Goal: Information Seeking & Learning: Check status

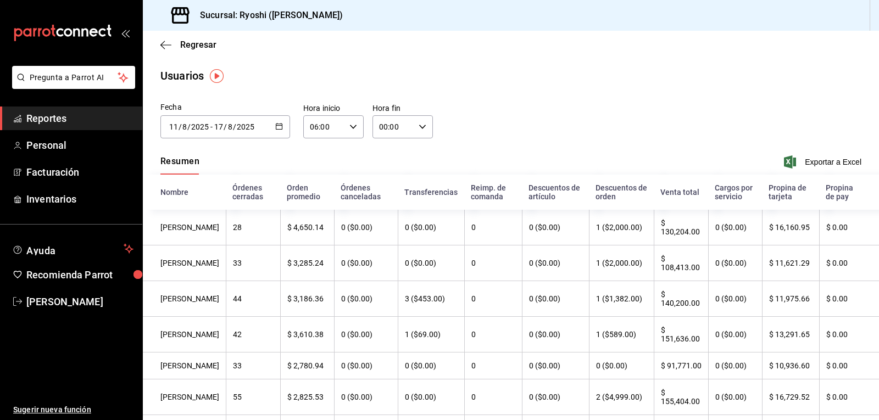
click at [552, 109] on div "Fecha [DATE] [DATE] - [DATE] [DATE] [DATE] lun mar mié jue vie sáb dom 28 29 30…" at bounding box center [511, 127] width 736 height 50
click at [52, 110] on link "Reportes" at bounding box center [71, 119] width 142 height 24
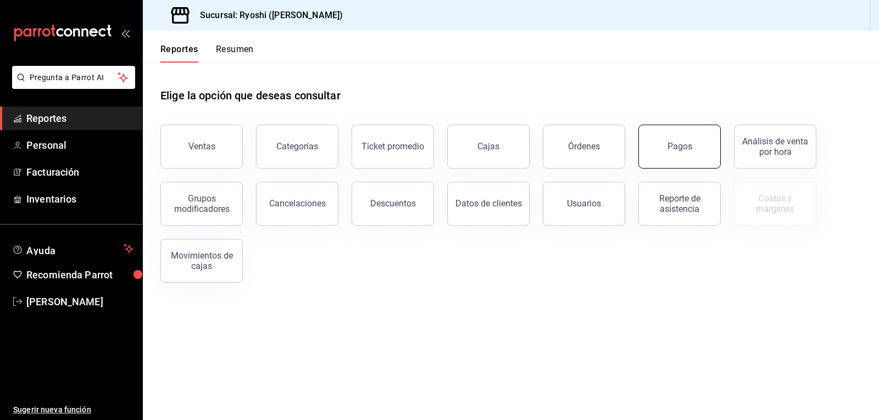
click at [693, 148] on button "Pagos" at bounding box center [679, 147] width 82 height 44
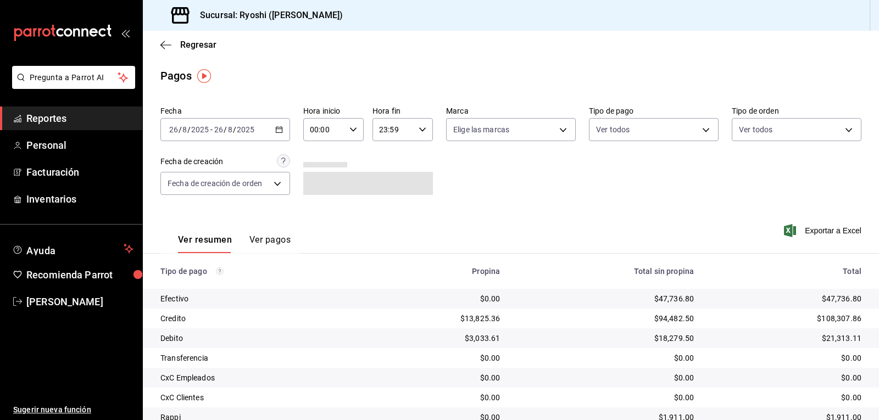
click at [352, 124] on div "00:00 Hora inicio" at bounding box center [333, 129] width 60 height 23
click at [320, 150] on span "06" at bounding box center [316, 151] width 13 height 9
type input "06:00"
click at [697, 129] on div at bounding box center [439, 210] width 879 height 420
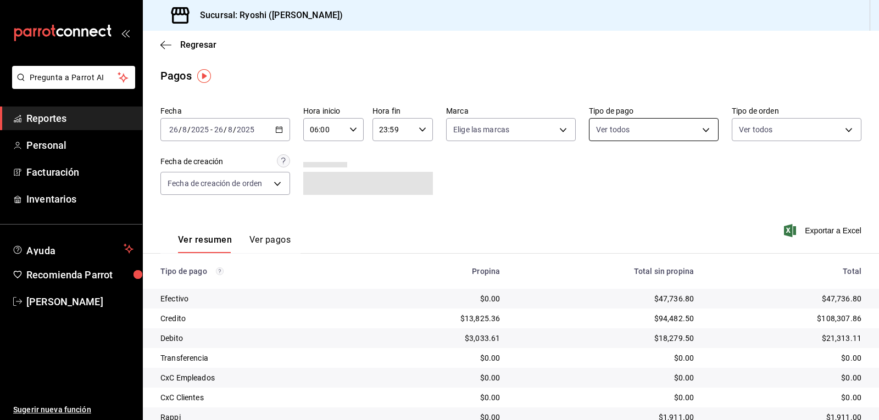
click at [701, 125] on body "Pregunta a Parrot AI Reportes Personal Facturación Inventarios Ayuda Recomienda…" at bounding box center [439, 210] width 879 height 420
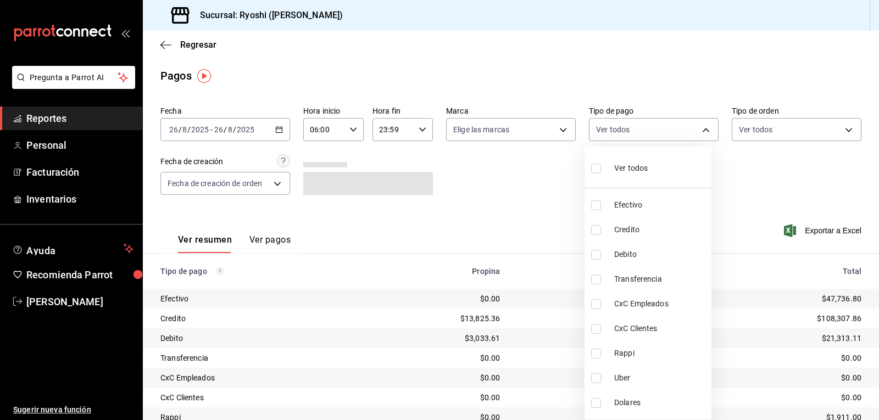
click at [600, 226] on input "checkbox" at bounding box center [596, 230] width 10 height 10
checkbox input "true"
type input "9b0685d2-7f5d-4ede-a6b4-58a2ffcbf3cd"
click at [593, 255] on input "checkbox" at bounding box center [596, 255] width 10 height 10
checkbox input "true"
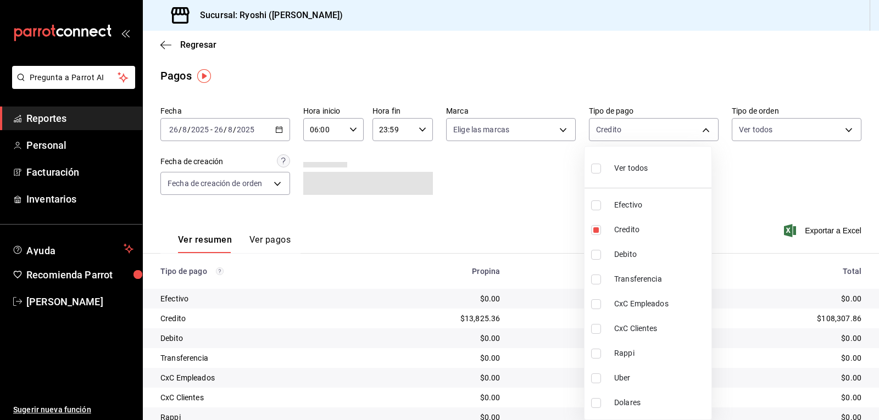
type input "9b0685d2-7f5d-4ede-a6b4-58a2ffcbf3cd,4fc1f123-1106-4d46-a6dc-4994d0550367"
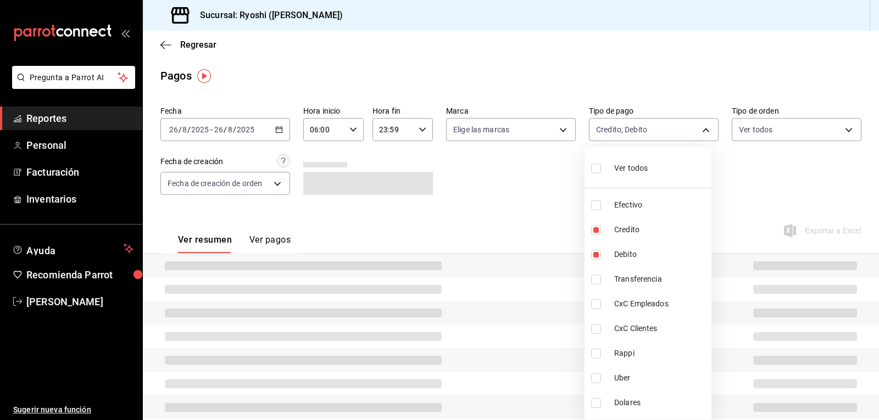
click at [543, 253] on div at bounding box center [439, 210] width 879 height 420
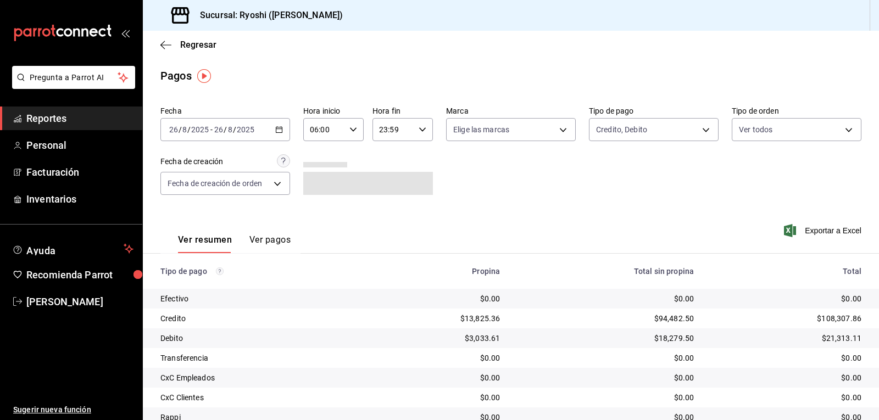
click at [588, 271] on div "Total sin propina" at bounding box center [605, 271] width 176 height 9
click at [351, 125] on div "06:00 Hora inicio" at bounding box center [333, 129] width 60 height 23
click at [316, 158] on span "06" at bounding box center [316, 157] width 13 height 9
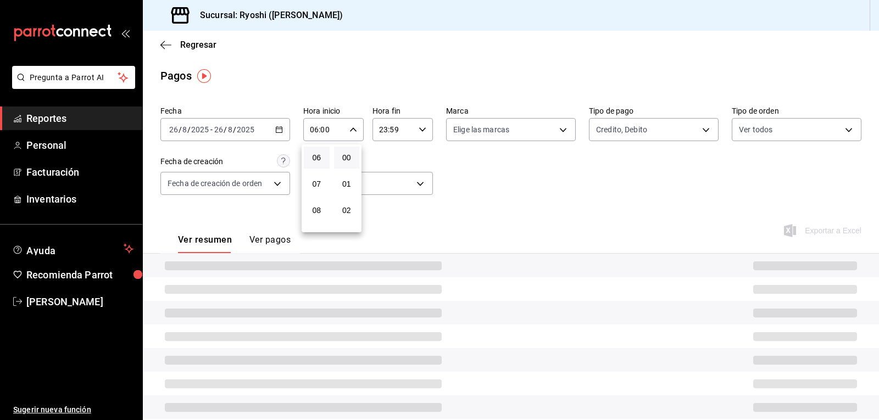
click at [571, 209] on div at bounding box center [439, 210] width 879 height 420
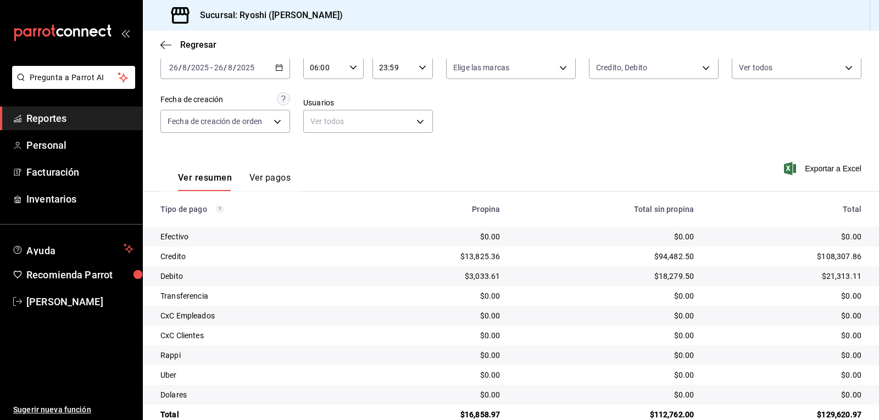
scroll to position [85, 0]
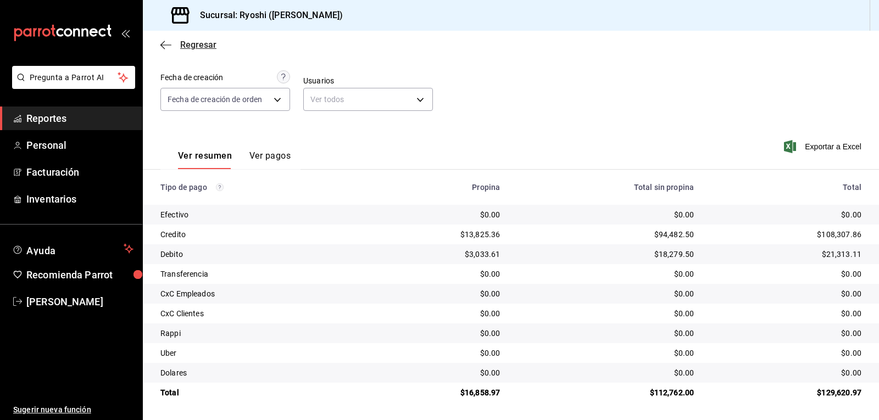
click at [164, 43] on icon "button" at bounding box center [165, 45] width 11 height 10
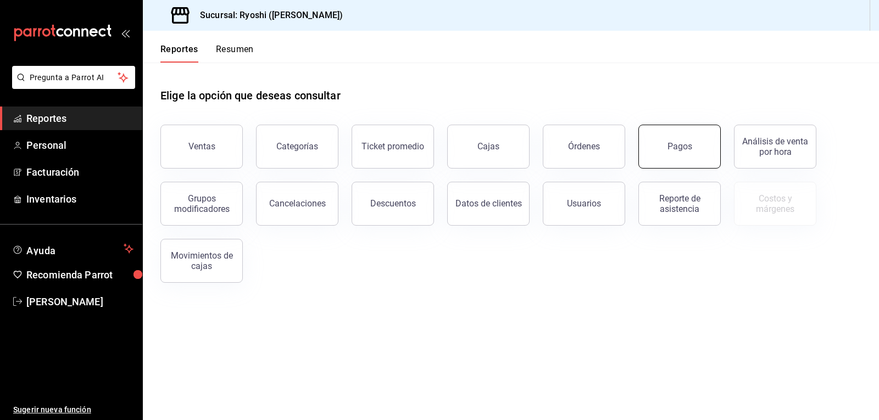
click at [701, 152] on button "Pagos" at bounding box center [679, 147] width 82 height 44
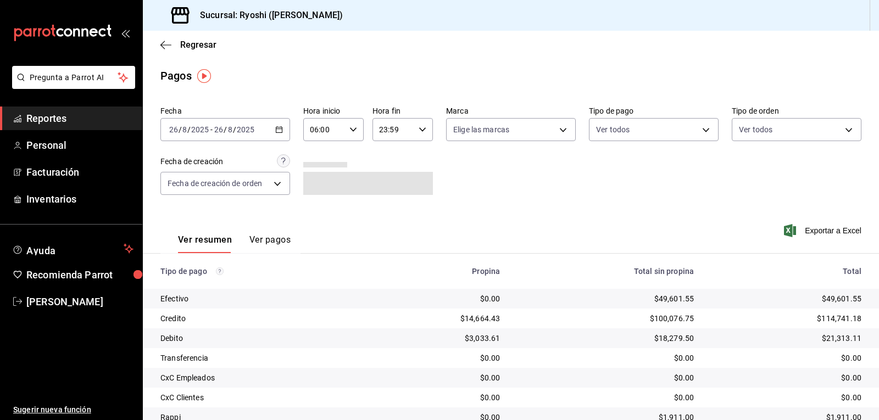
click at [332, 128] on input "06:00" at bounding box center [324, 130] width 42 height 22
click at [310, 160] on span "06" at bounding box center [316, 157] width 13 height 9
click at [622, 126] on div at bounding box center [439, 210] width 879 height 420
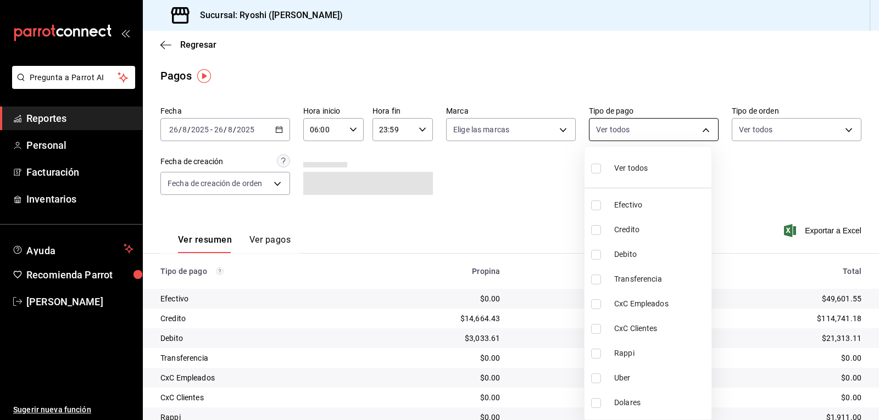
click at [629, 125] on body "Pregunta a Parrot AI Reportes Personal Facturación Inventarios Ayuda Recomienda…" at bounding box center [439, 210] width 879 height 420
click at [594, 231] on input "checkbox" at bounding box center [596, 230] width 10 height 10
checkbox input "true"
type input "9b0685d2-7f5d-4ede-a6b4-58a2ffcbf3cd"
click at [593, 252] on input "checkbox" at bounding box center [596, 255] width 10 height 10
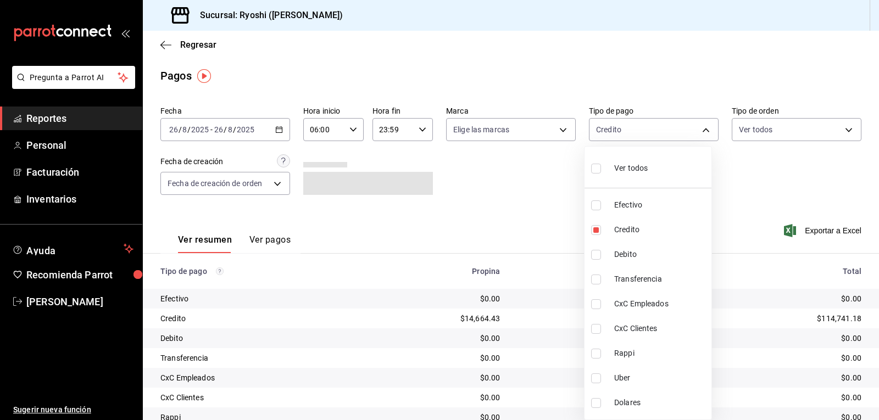
checkbox input "true"
type input "9b0685d2-7f5d-4ede-a6b4-58a2ffcbf3cd,4fc1f123-1106-4d46-a6dc-4994d0550367"
drag, startPoint x: 876, startPoint y: 332, endPoint x: 848, endPoint y: 376, distance: 51.6
click at [852, 398] on div at bounding box center [439, 210] width 879 height 420
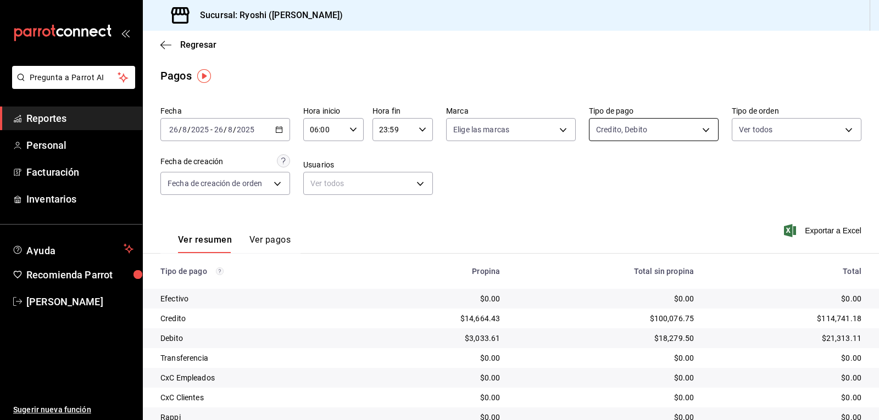
click at [705, 127] on body "Pregunta a Parrot AI Reportes Personal Facturación Inventarios Ayuda Recomienda…" at bounding box center [439, 210] width 879 height 420
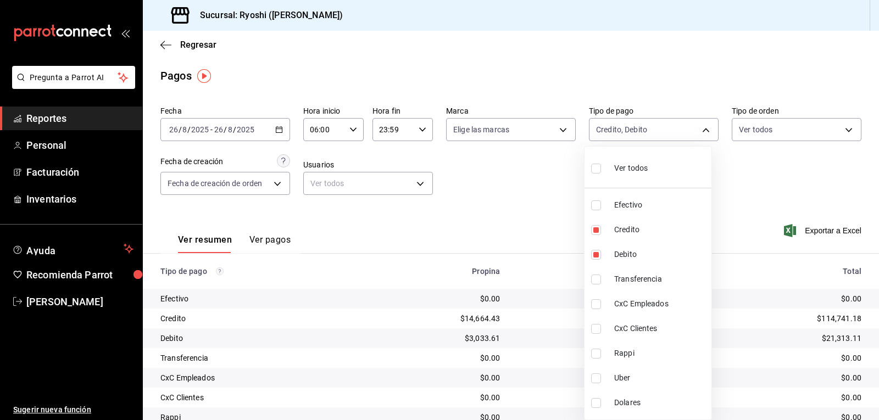
click at [594, 167] on input "checkbox" at bounding box center [596, 169] width 10 height 10
checkbox input "true"
type input "789b4605-08e0-4dfe-9865-94468e2c17aa,9b0685d2-7f5d-4ede-a6b4-58a2ffcbf3cd,4fc1f…"
checkbox input "true"
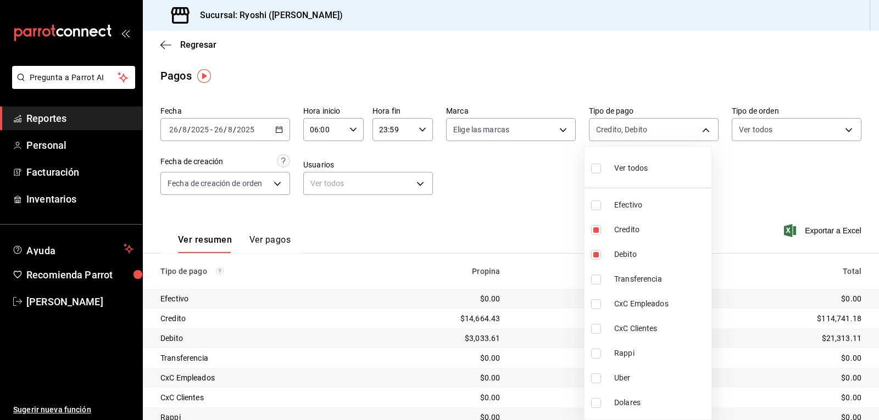
checkbox input "true"
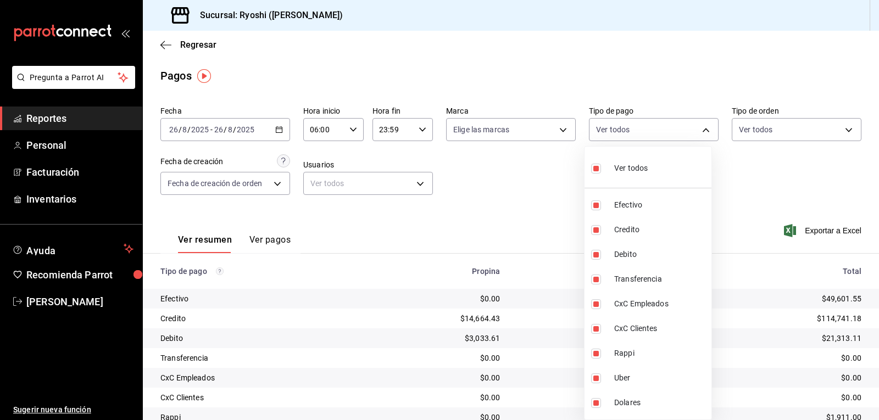
click at [504, 182] on div at bounding box center [439, 210] width 879 height 420
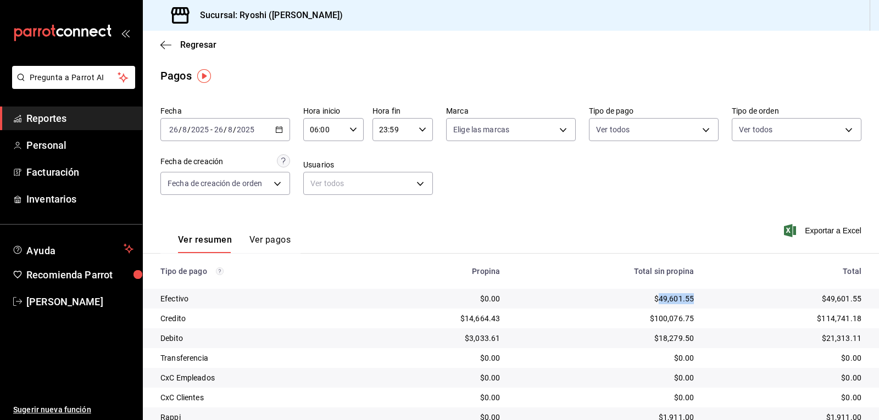
drag, startPoint x: 652, startPoint y: 300, endPoint x: 692, endPoint y: 299, distance: 40.1
click at [692, 299] on td "$49,601.55" at bounding box center [605, 299] width 194 height 20
copy div "49,601.55"
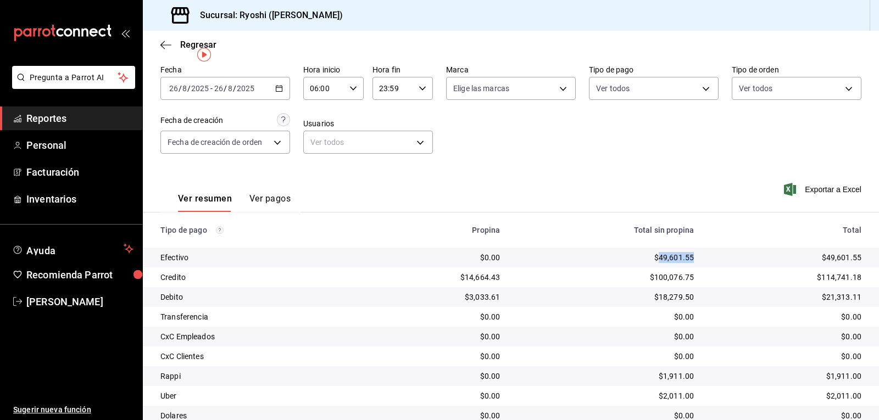
scroll to position [85, 0]
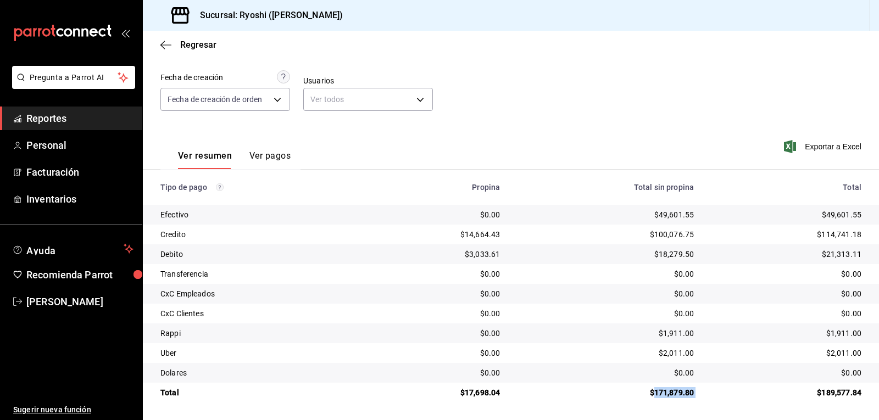
drag, startPoint x: 647, startPoint y: 390, endPoint x: 698, endPoint y: 388, distance: 51.1
click at [698, 388] on tr "Total $17,698.04 $171,879.80 $189,577.84" at bounding box center [511, 393] width 736 height 20
copy div "171,879.80"
click at [68, 111] on span "Reportes" at bounding box center [79, 118] width 107 height 15
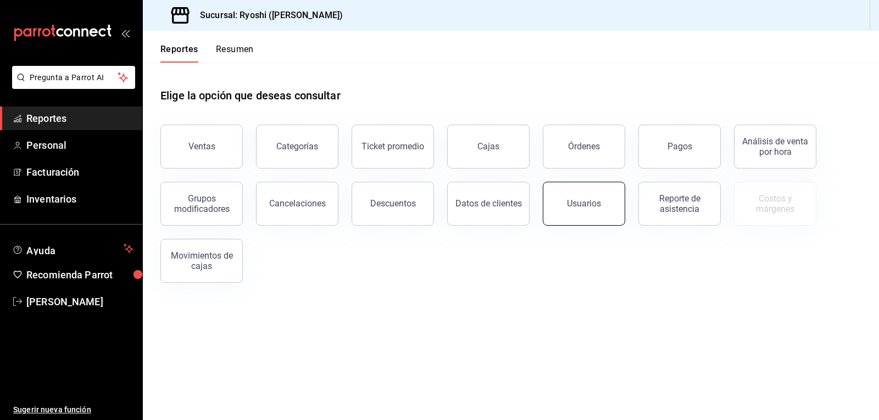
click at [573, 214] on button "Usuarios" at bounding box center [584, 204] width 82 height 44
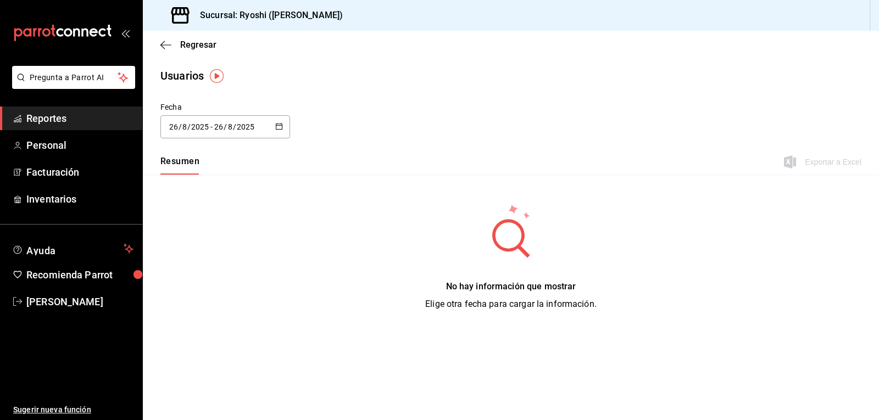
click at [272, 124] on div "[DATE] [DATE] - [DATE] [DATE]" at bounding box center [225, 126] width 130 height 23
click at [207, 280] on li "Rango de fechas" at bounding box center [212, 285] width 104 height 25
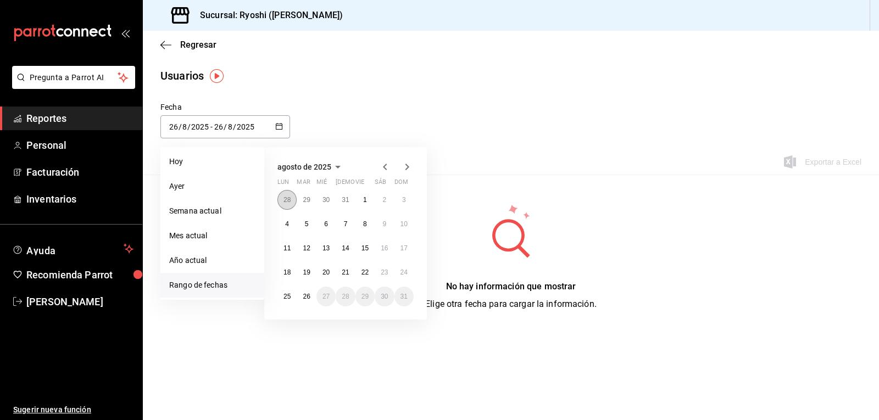
click at [283, 200] on abbr "28" at bounding box center [286, 200] width 7 height 8
click at [285, 197] on abbr "30" at bounding box center [286, 200] width 7 height 8
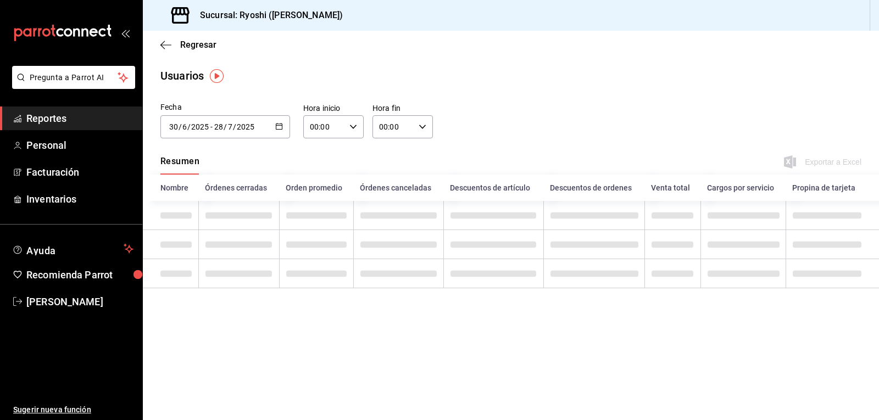
type input "[DATE]"
type input "30"
type input "6"
type input "[DATE]"
type input "28"
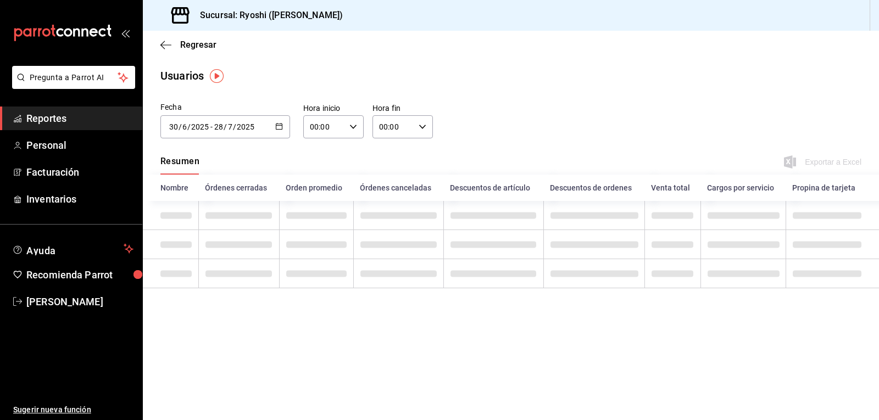
type input "7"
click at [279, 122] on icon "button" at bounding box center [279, 126] width 8 height 8
click at [518, 352] on main "Regresar Usuarios Fecha [DATE] [DATE] - [DATE] [DATE] [DATE] lun mar mié jue vi…" at bounding box center [511, 225] width 736 height 389
click at [278, 127] on icon "button" at bounding box center [279, 126] width 8 height 8
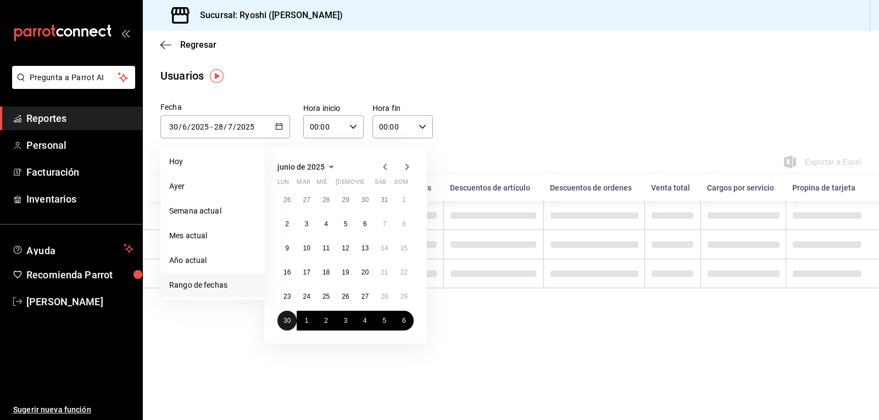
click at [288, 319] on abbr "30" at bounding box center [286, 321] width 7 height 8
click at [402, 318] on abbr "6" at bounding box center [404, 321] width 4 height 8
type input "[DATE]"
type input "6"
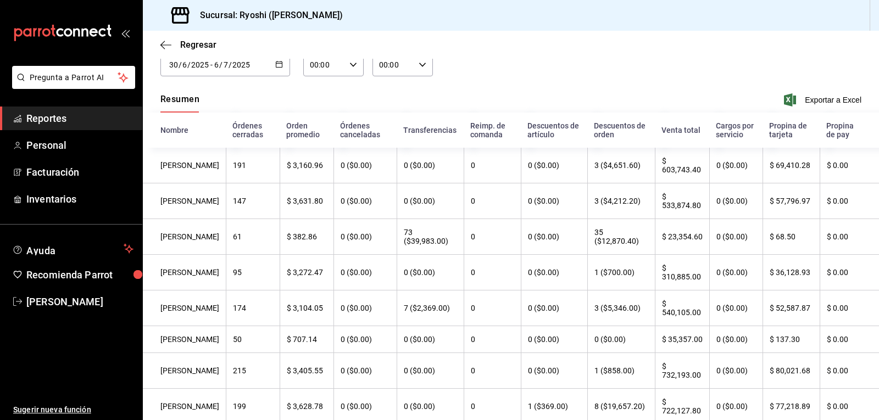
scroll to position [55, 0]
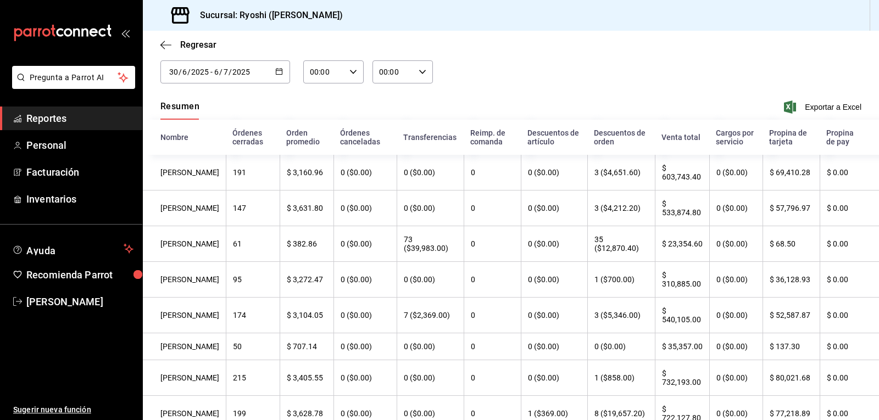
click at [276, 71] on icon "button" at bounding box center [279, 72] width 8 height 8
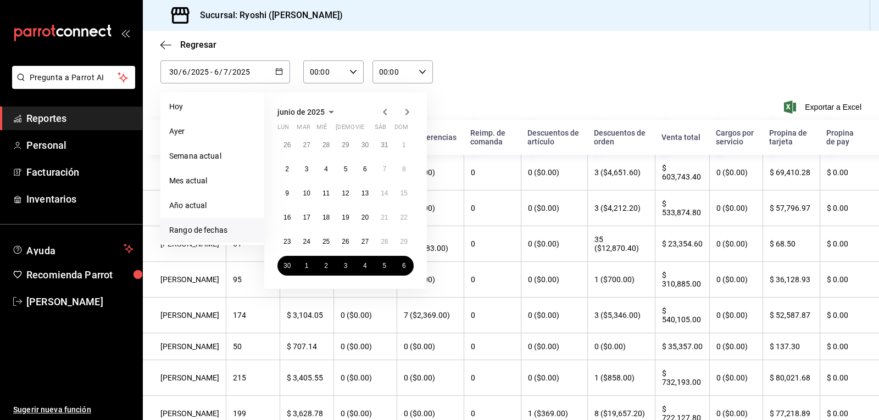
click at [405, 109] on icon "button" at bounding box center [406, 111] width 13 height 13
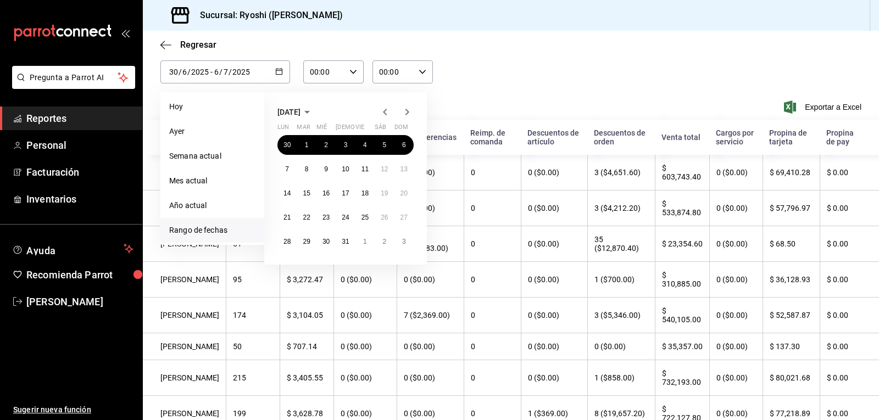
click at [223, 232] on li "Rango de fechas" at bounding box center [212, 230] width 104 height 25
click at [283, 241] on button "28" at bounding box center [286, 242] width 19 height 20
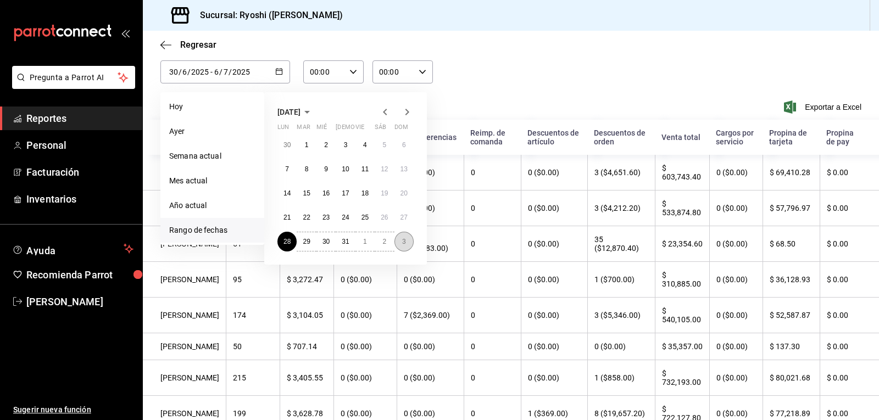
click at [403, 242] on abbr "3" at bounding box center [404, 242] width 4 height 8
type input "[DATE]"
type input "28"
type input "7"
type input "[DATE]"
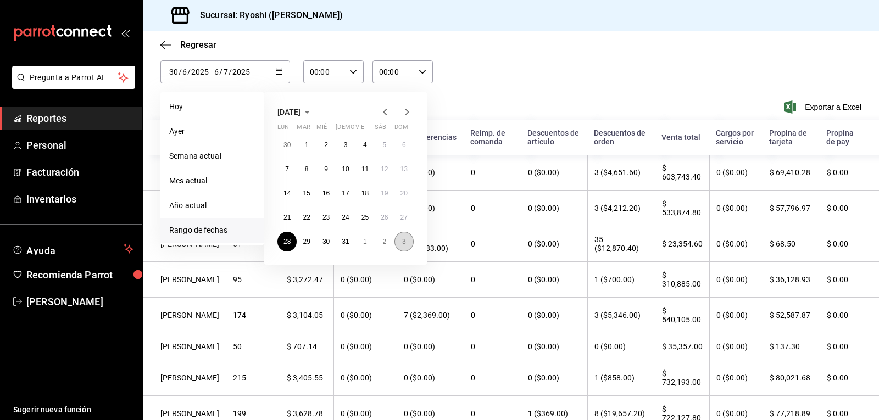
type input "3"
type input "8"
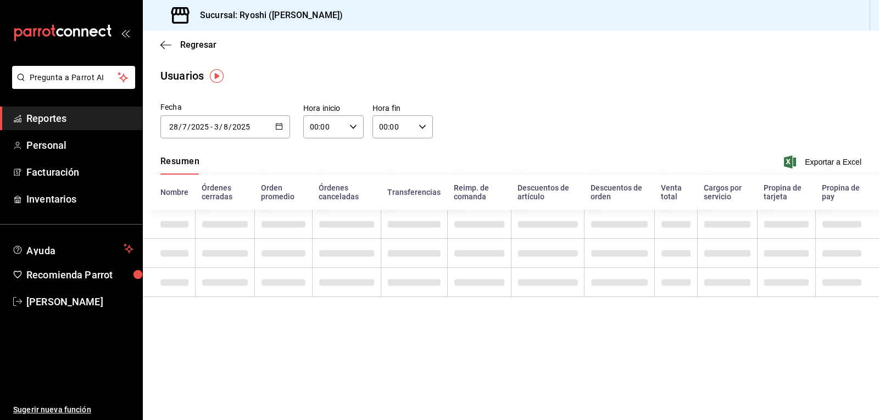
click at [350, 125] on icon "button" at bounding box center [353, 127] width 8 height 8
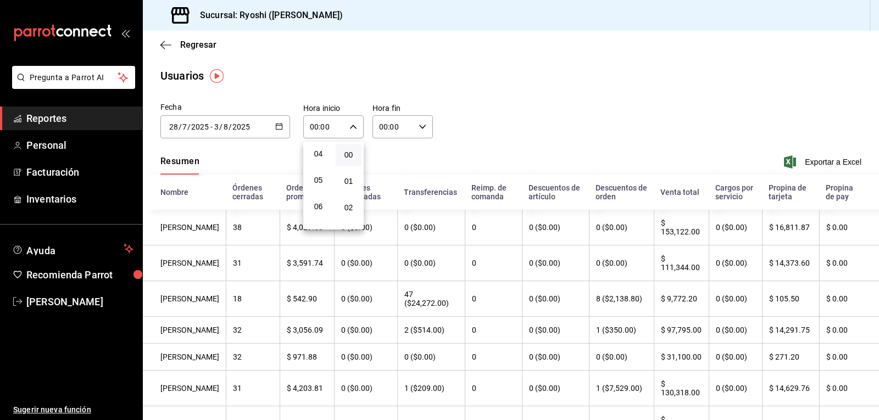
scroll to position [110, 0]
click at [320, 203] on span "06" at bounding box center [318, 203] width 13 height 9
type input "06:00"
click at [474, 128] on div at bounding box center [439, 210] width 879 height 420
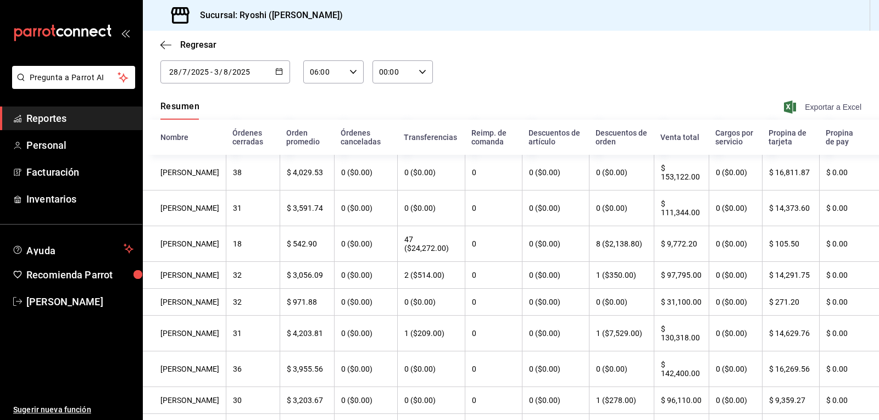
click at [806, 105] on span "Exportar a Excel" at bounding box center [823, 106] width 75 height 13
